Goal: Task Accomplishment & Management: Use online tool/utility

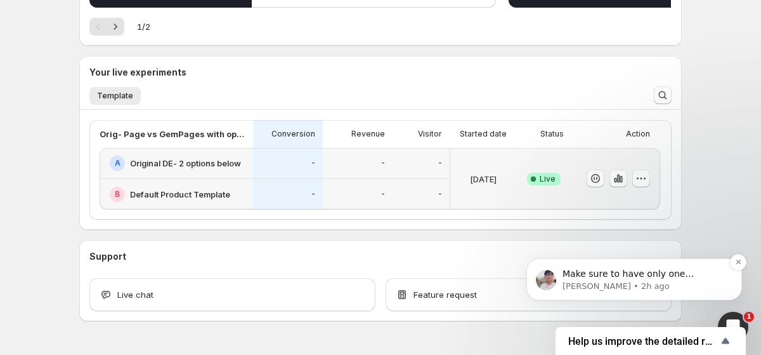
click at [614, 277] on p "Make sure to have only one incognito tab open at a time, or use incognito tabs …" at bounding box center [645, 274] width 164 height 13
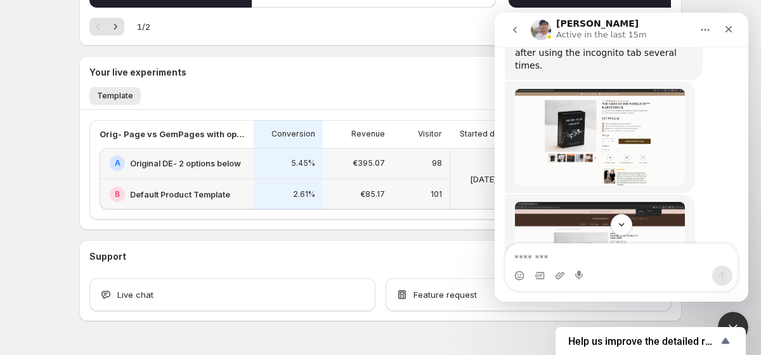
scroll to position [755, 0]
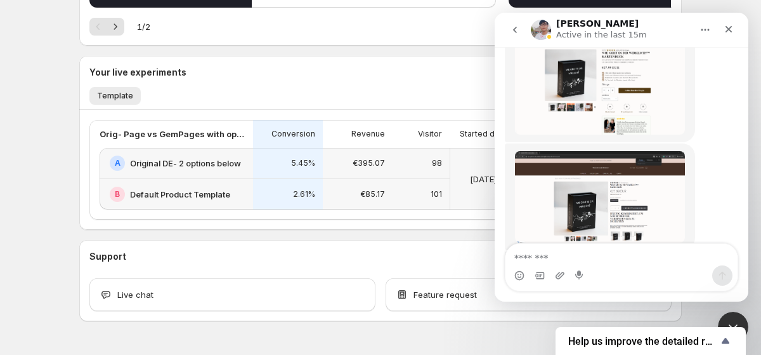
click at [666, 252] on textarea "Message…" at bounding box center [621, 255] width 232 height 22
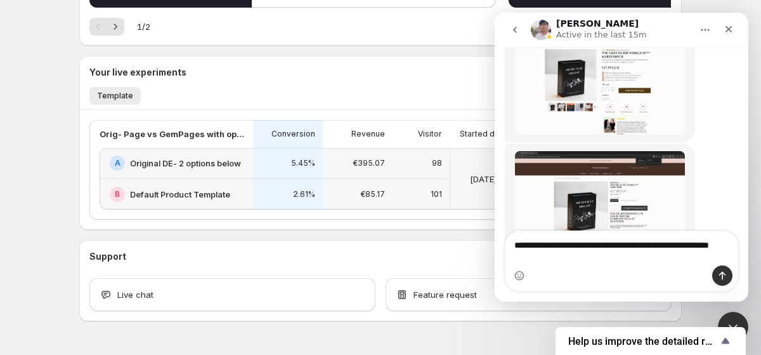
type textarea "**********"
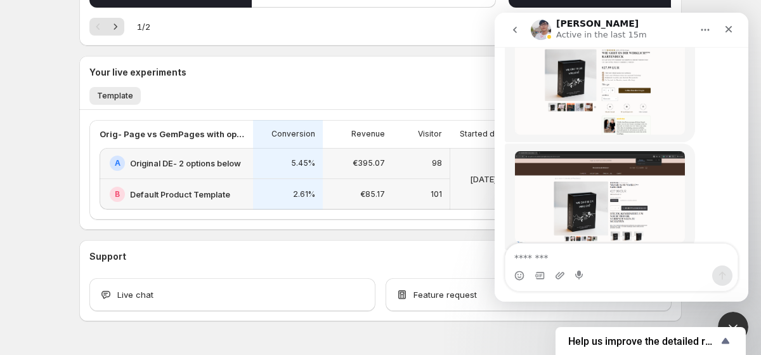
scroll to position [805, 0]
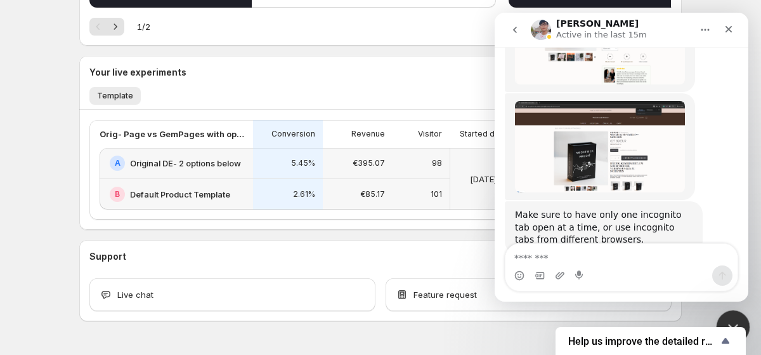
click at [740, 315] on div "Close Intercom Messenger" at bounding box center [731, 325] width 30 height 30
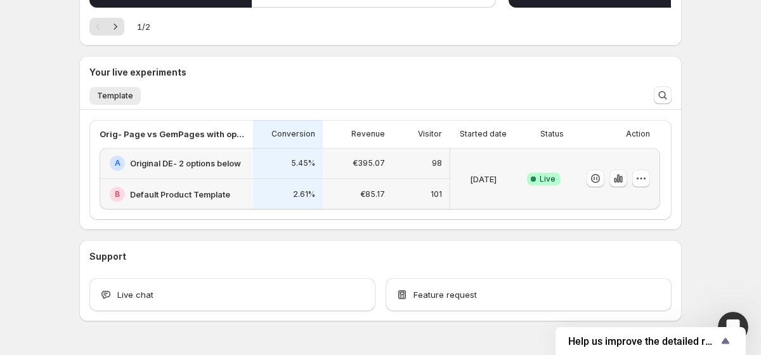
click at [616, 181] on icon "button" at bounding box center [615, 180] width 3 height 5
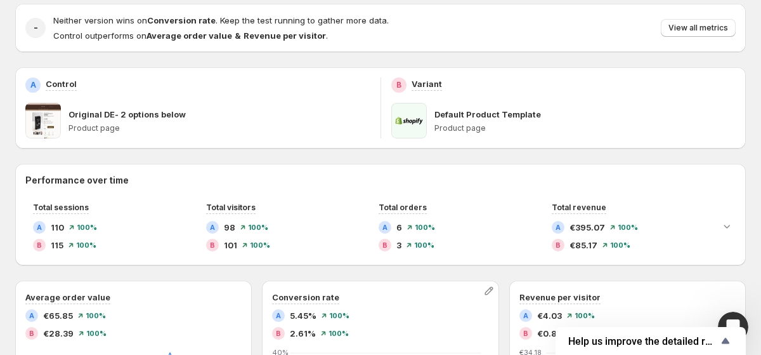
scroll to position [181, 0]
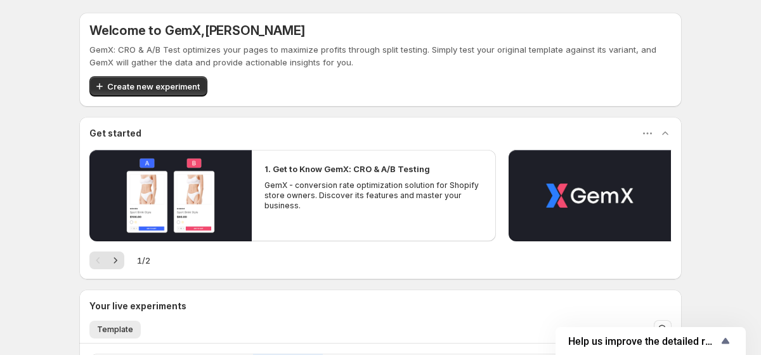
scroll to position [173, 0]
